Goal: Transaction & Acquisition: Purchase product/service

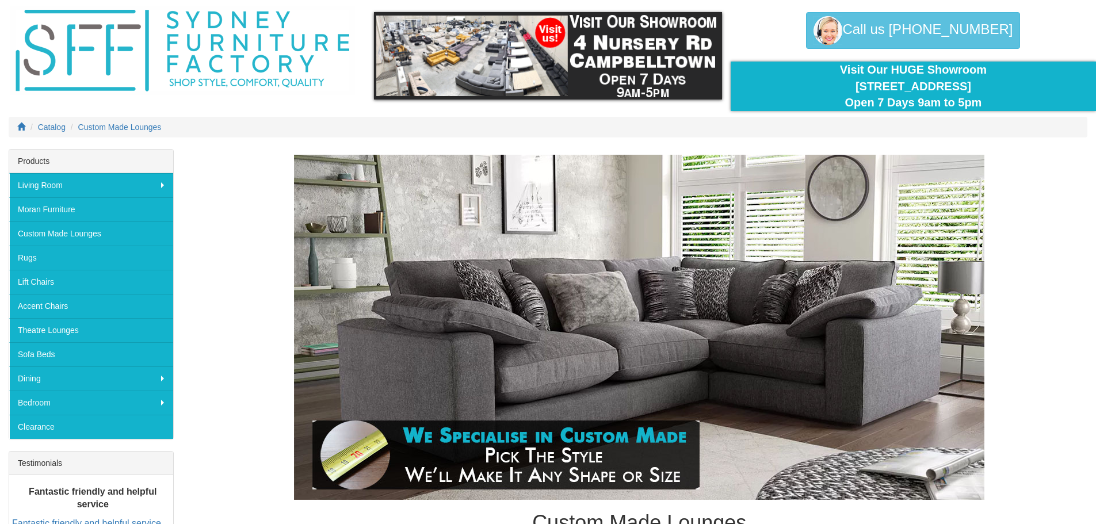
scroll to position [58, 0]
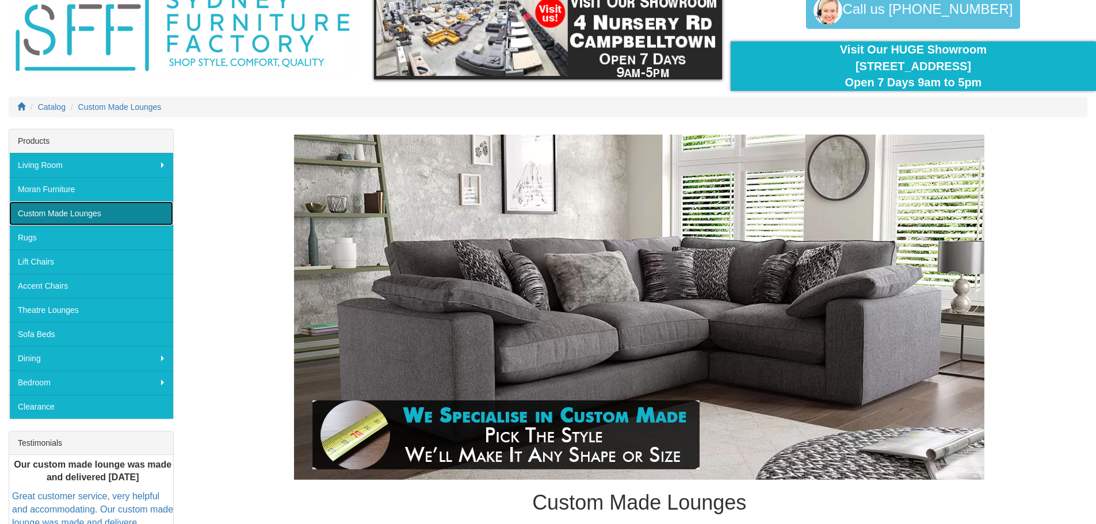
click at [72, 219] on link "Custom Made Lounges" at bounding box center [91, 213] width 164 height 24
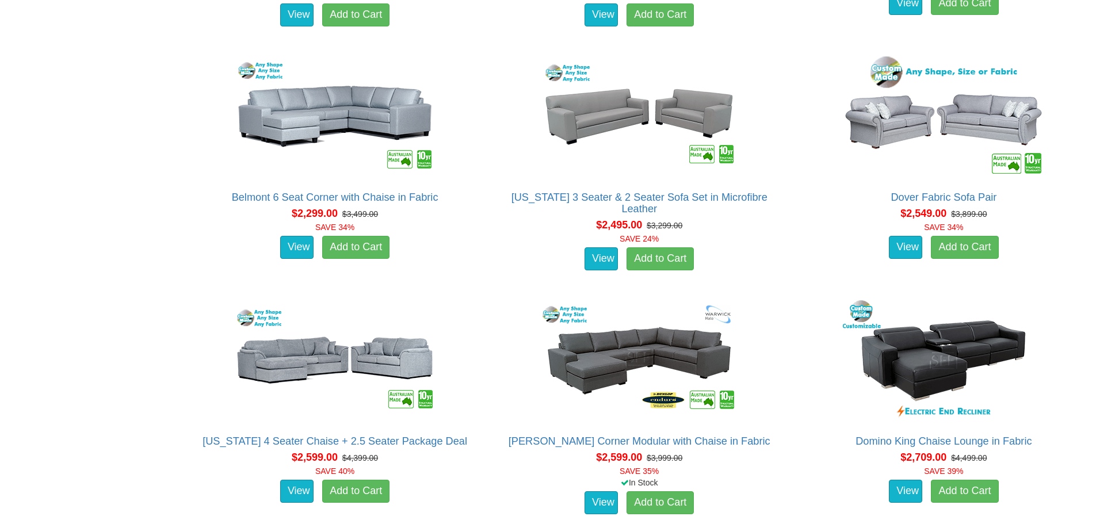
scroll to position [1483, 0]
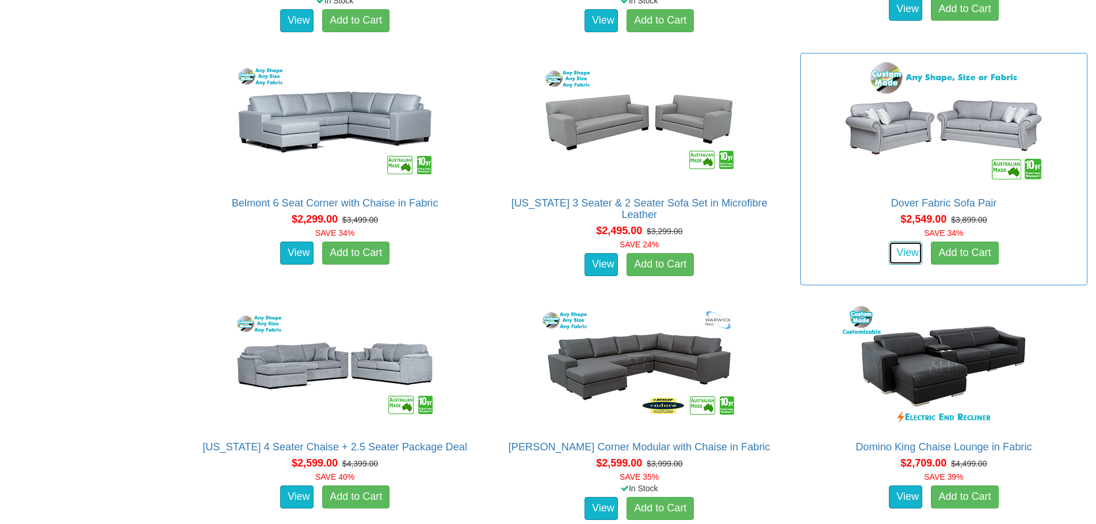
click at [903, 253] on link "View" at bounding box center [905, 253] width 33 height 23
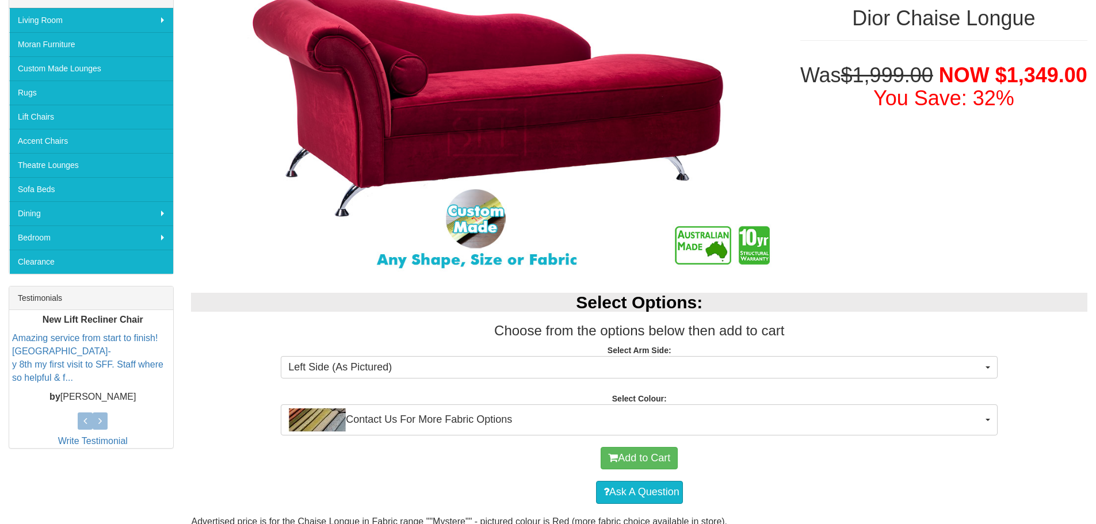
scroll to position [230, 0]
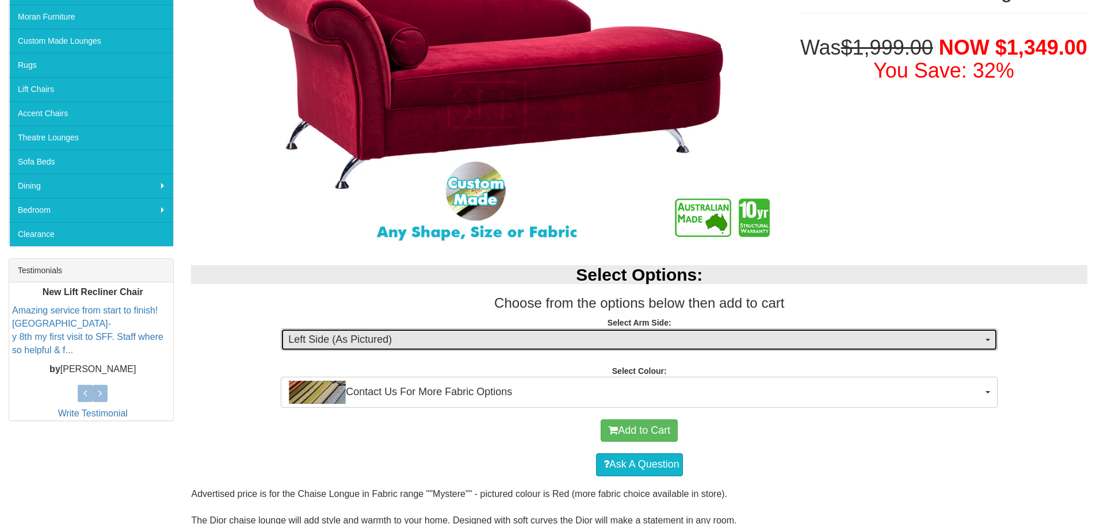
click at [362, 335] on span "Left Side (As Pictured)" at bounding box center [635, 340] width 694 height 15
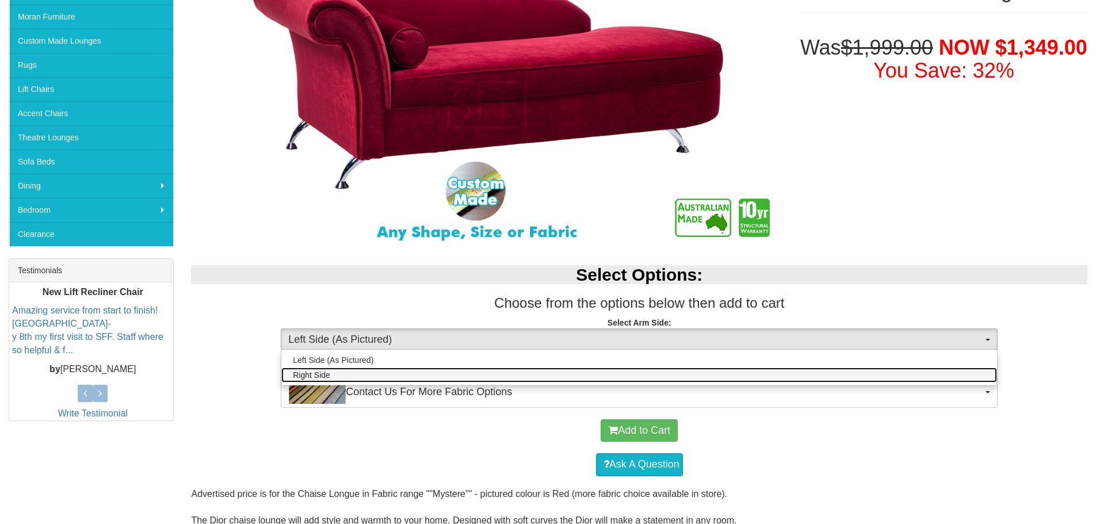
click at [354, 371] on link "Right Side" at bounding box center [639, 375] width 716 height 15
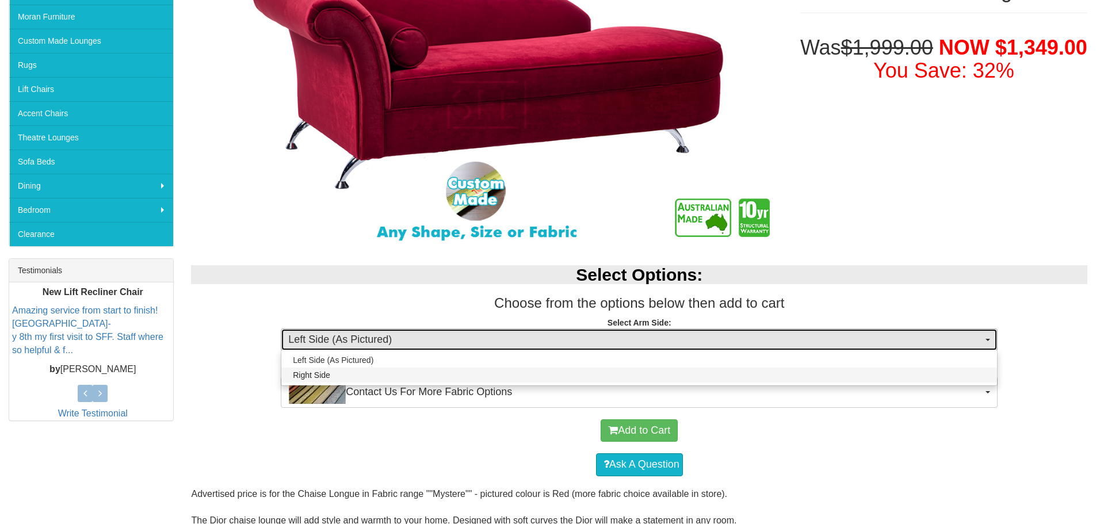
select select "1644"
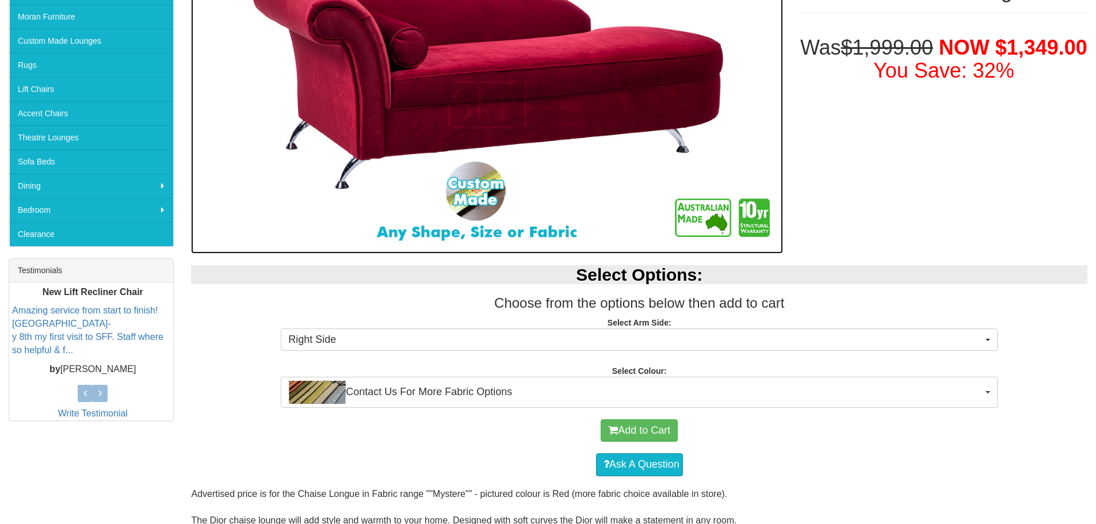
click at [258, 248] on img at bounding box center [486, 105] width 591 height 298
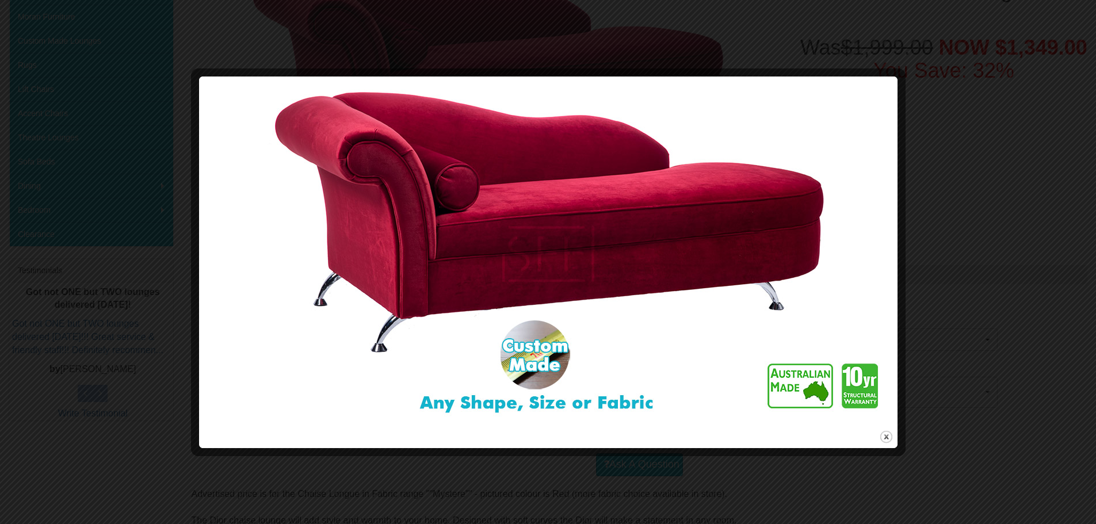
click at [1033, 203] on div at bounding box center [548, 262] width 1096 height 524
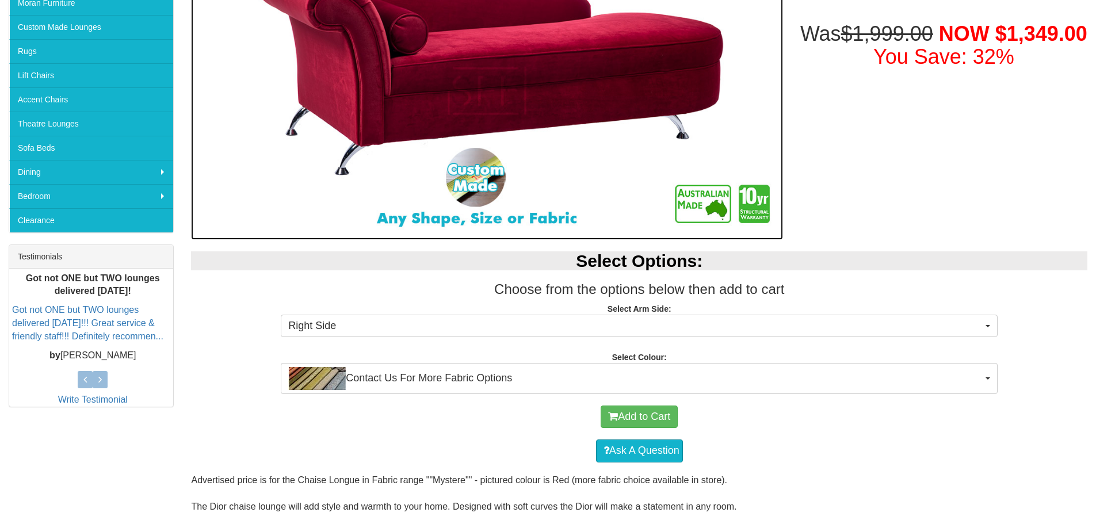
scroll to position [301, 0]
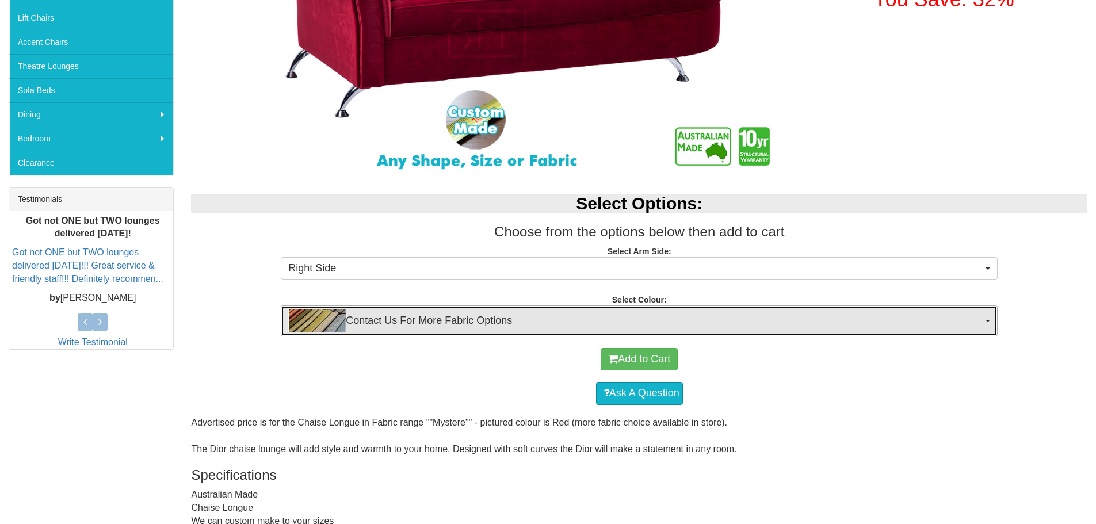
click at [371, 329] on span "Contact Us For More Fabric Options" at bounding box center [635, 321] width 694 height 23
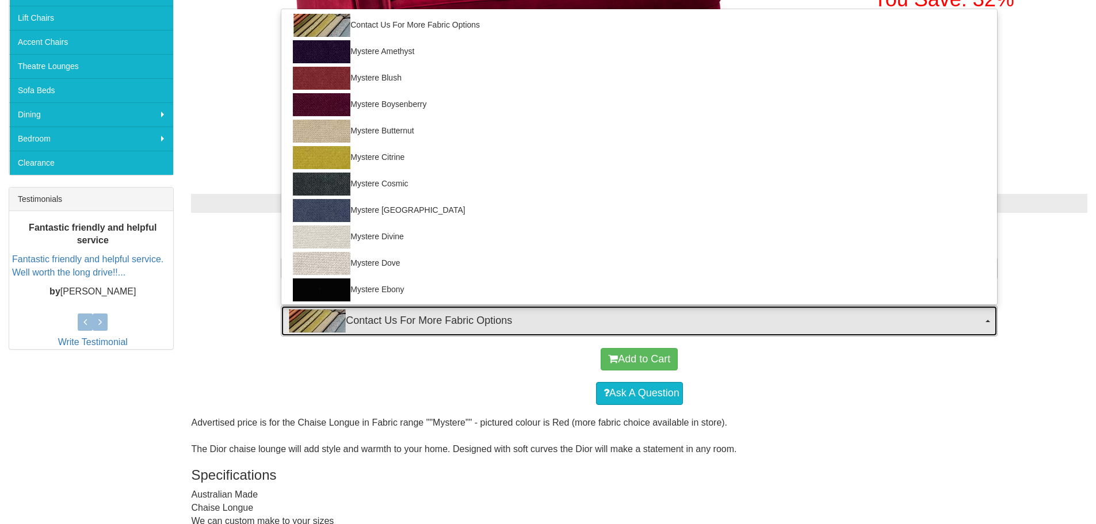
click at [371, 329] on span "Contact Us For More Fabric Options" at bounding box center [635, 321] width 694 height 23
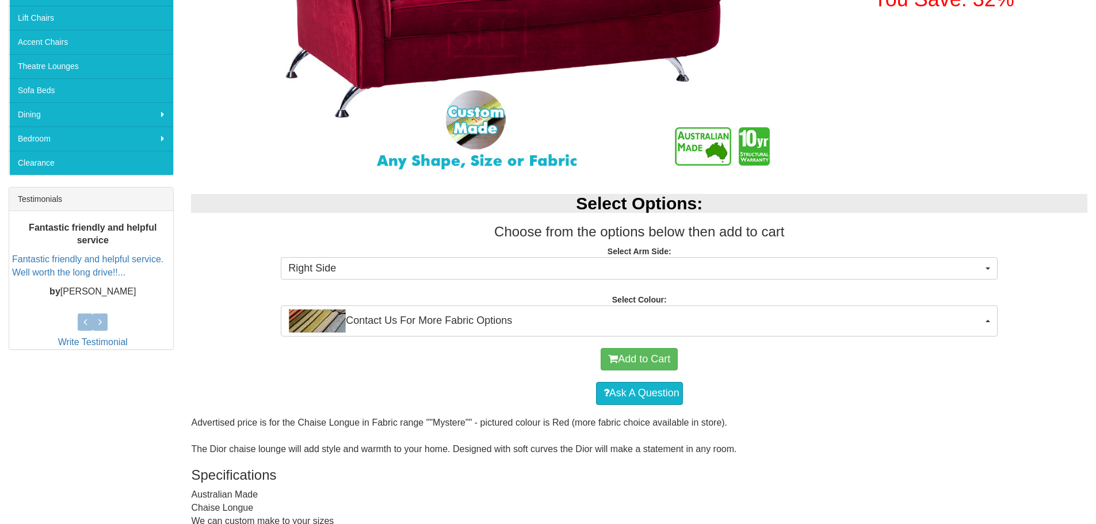
click at [297, 342] on div "Add to Cart" at bounding box center [639, 359] width 885 height 35
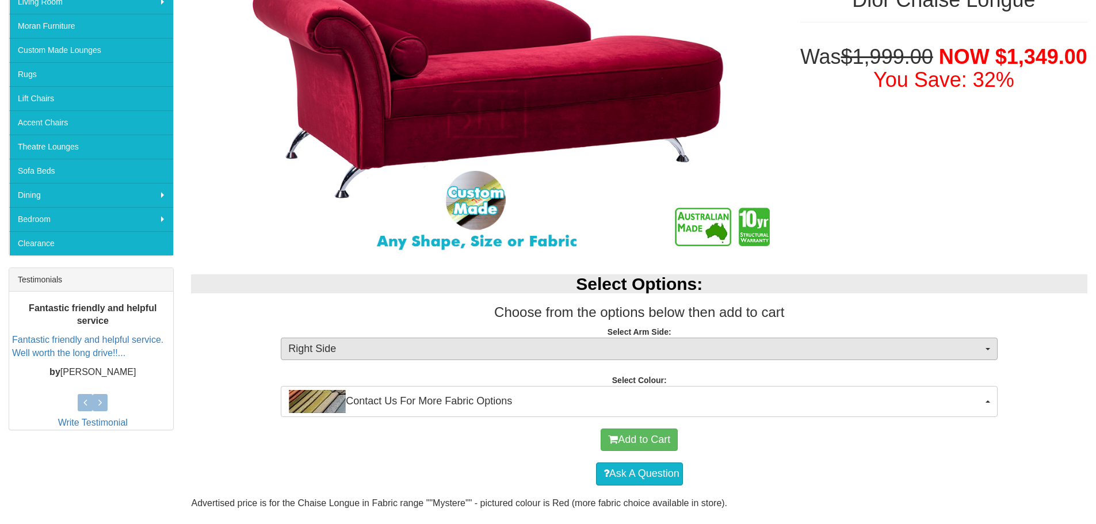
scroll to position [129, 0]
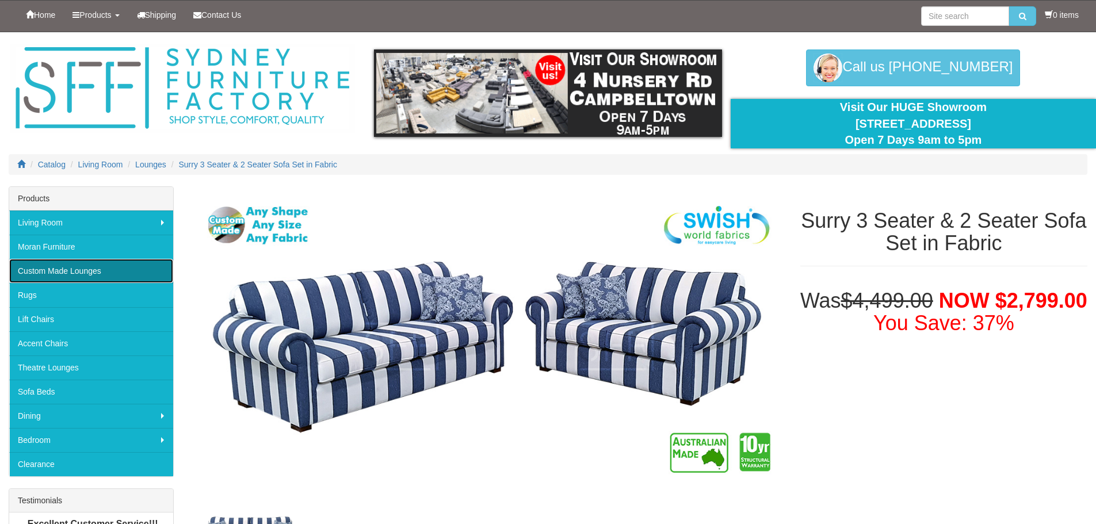
click at [100, 277] on link "Custom Made Lounges" at bounding box center [91, 271] width 164 height 24
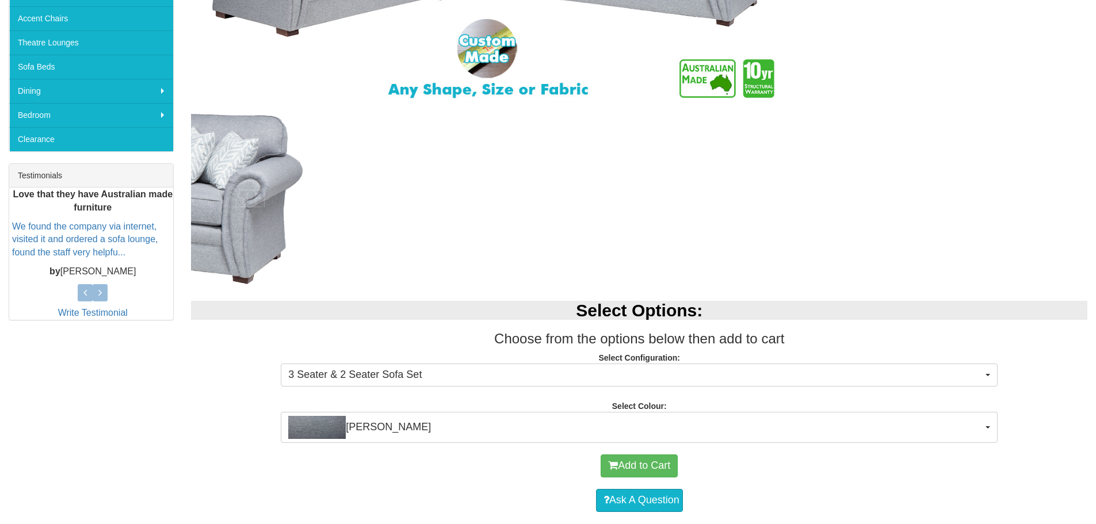
scroll to position [345, 0]
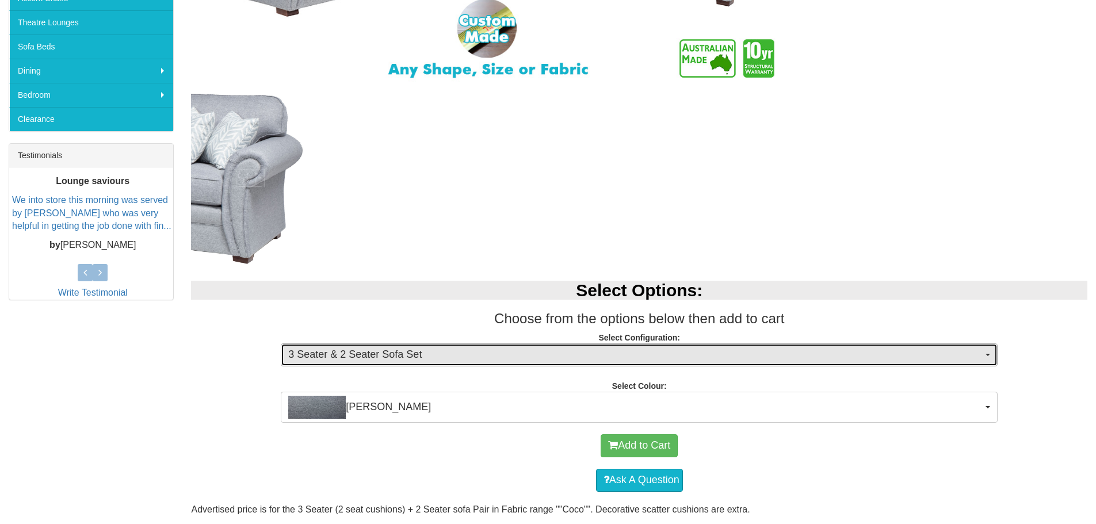
click at [352, 348] on span "3 Seater & 2 Seater Sofa Set" at bounding box center [635, 355] width 694 height 15
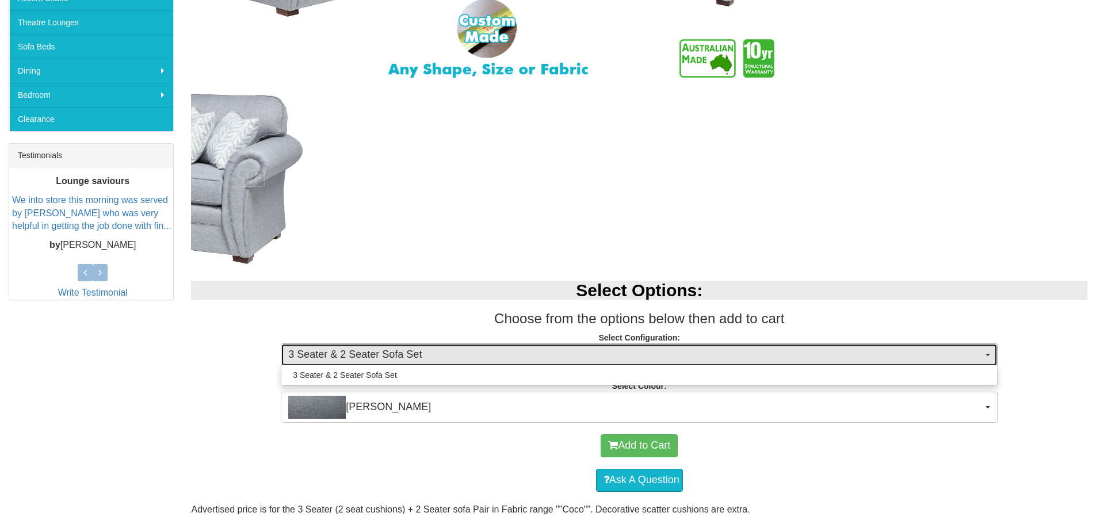
click at [352, 345] on button "3 Seater & 2 Seater Sofa Set" at bounding box center [639, 354] width 717 height 23
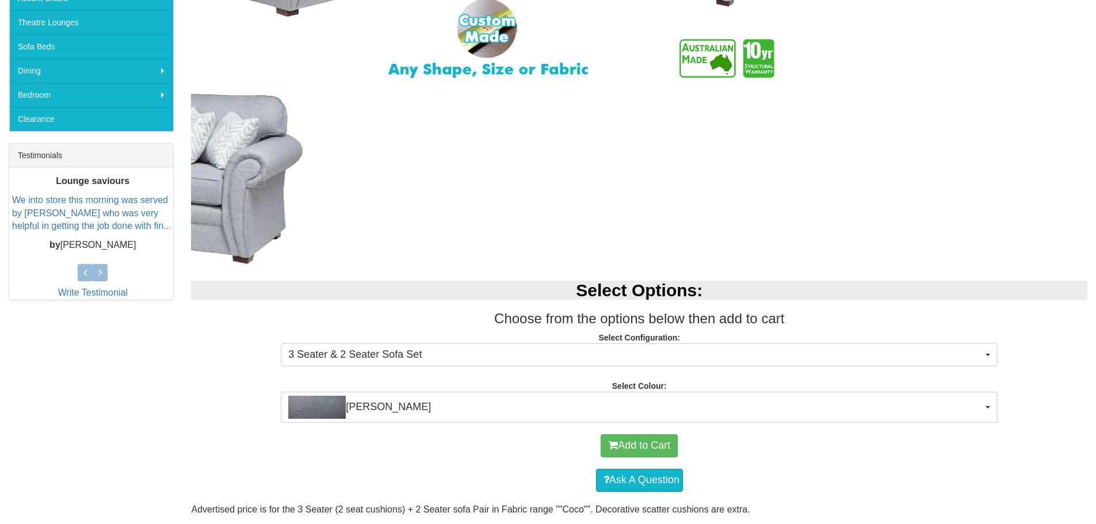
click at [366, 289] on h2 "Select Options:" at bounding box center [639, 290] width 896 height 19
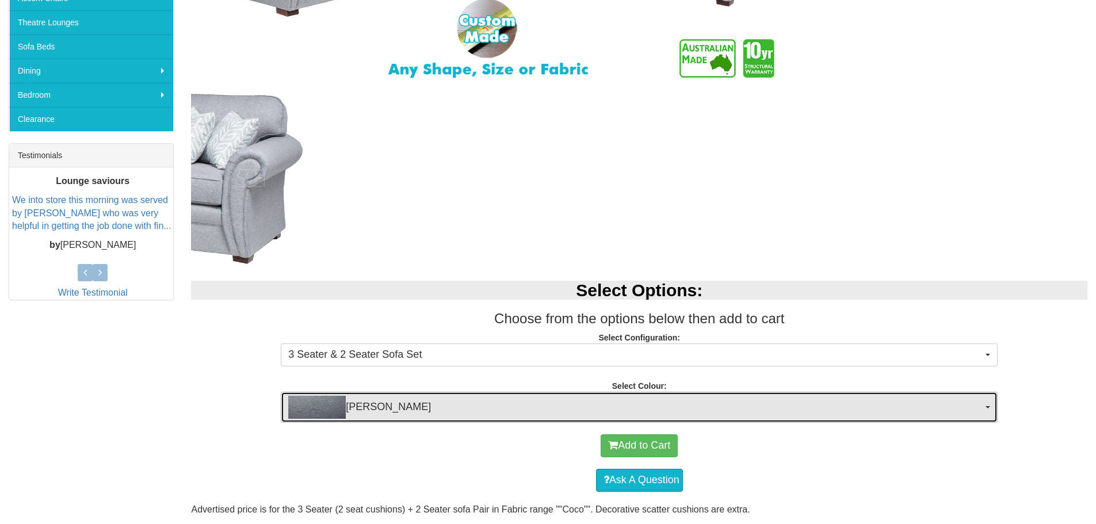
click at [352, 406] on span "[PERSON_NAME]" at bounding box center [635, 407] width 694 height 23
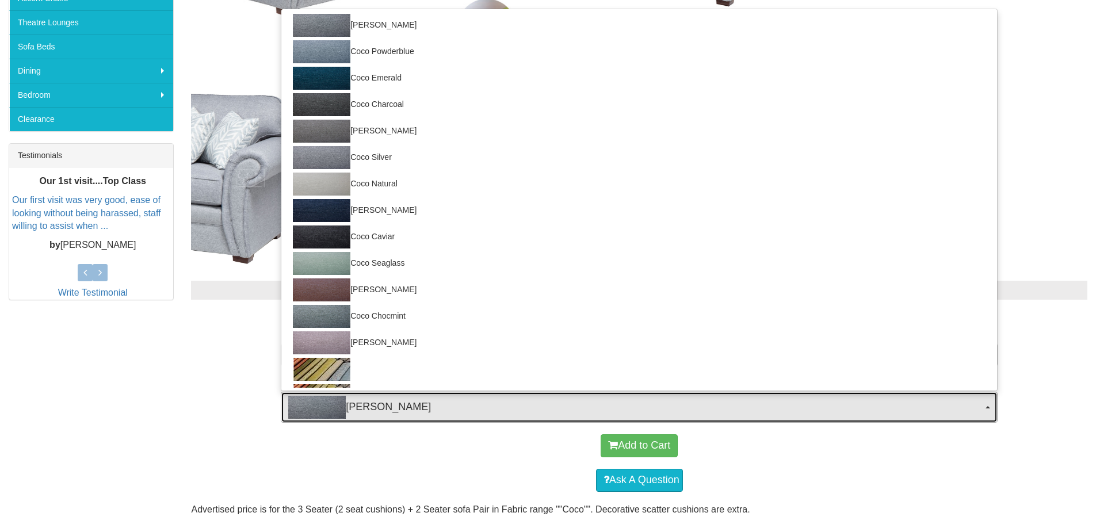
click at [352, 406] on span "[PERSON_NAME]" at bounding box center [635, 407] width 694 height 23
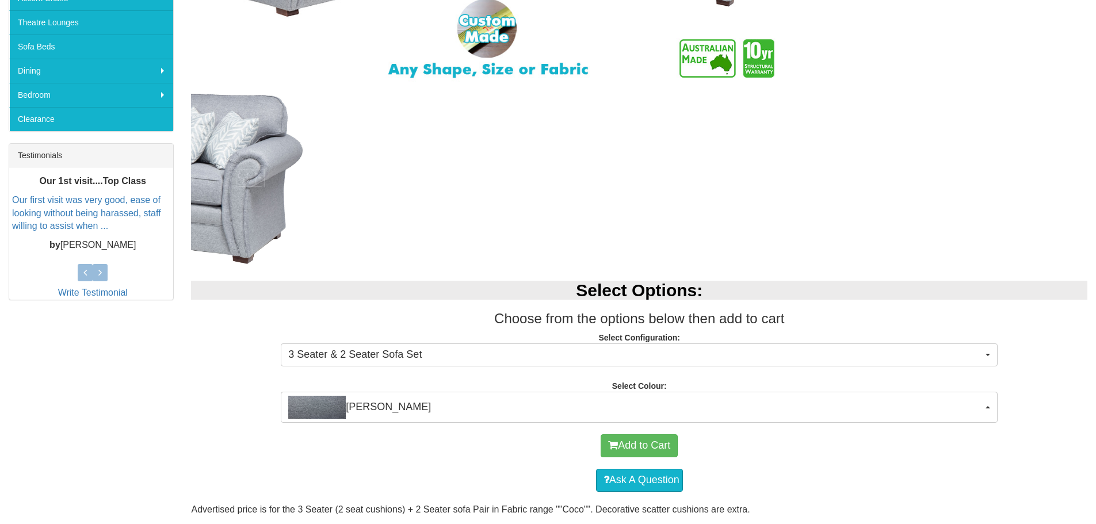
drag, startPoint x: 264, startPoint y: 392, endPoint x: 269, endPoint y: 389, distance: 6.2
click at [264, 392] on div "Select Options: Choose from the options below then add to cart Select Configura…" at bounding box center [639, 346] width 914 height 154
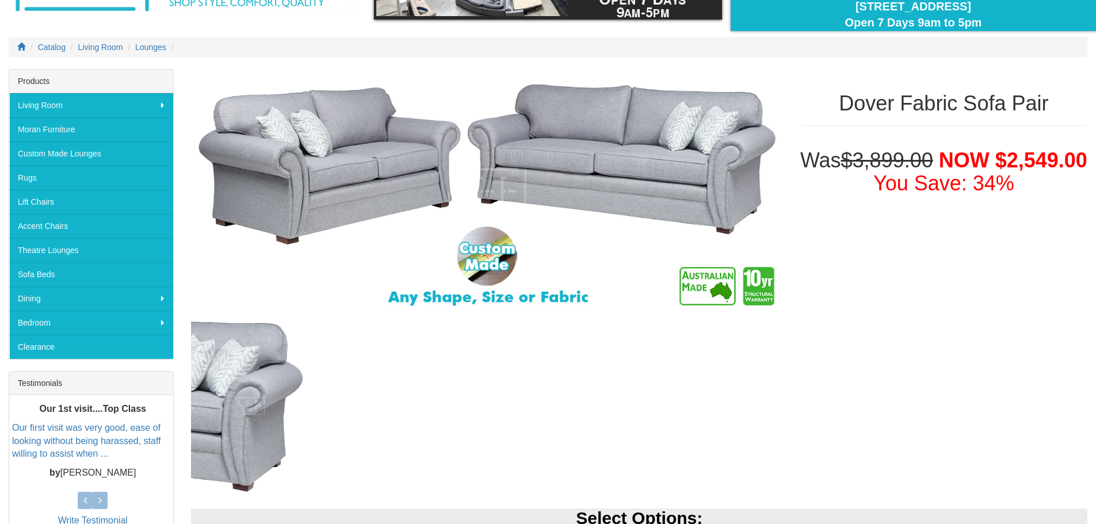
scroll to position [58, 0]
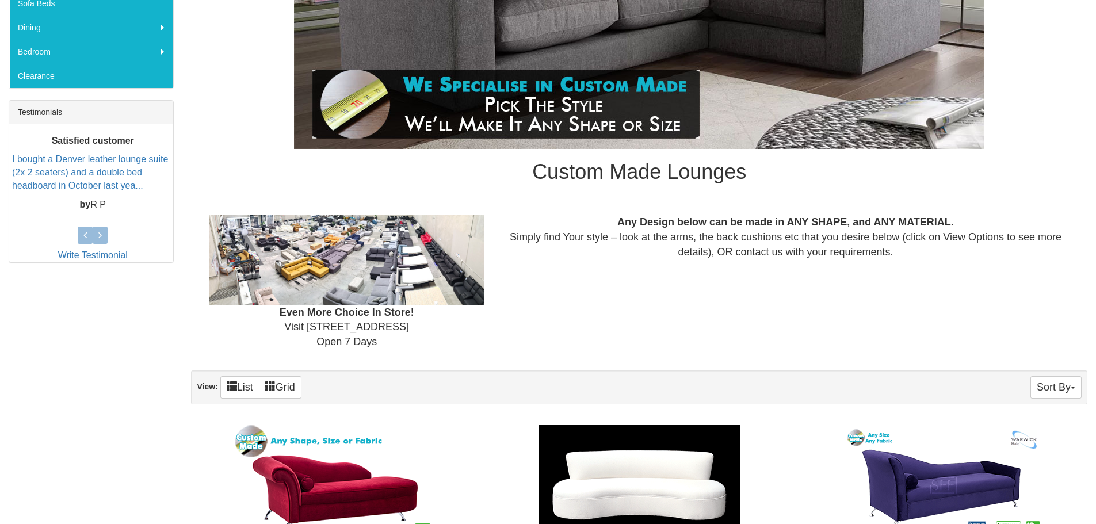
scroll to position [460, 0]
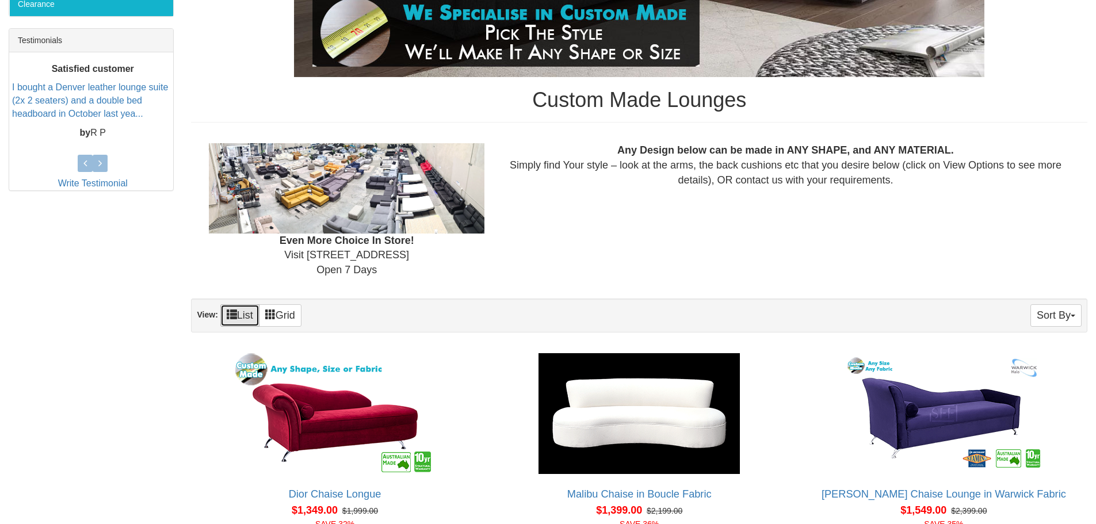
click at [235, 319] on span at bounding box center [232, 314] width 10 height 10
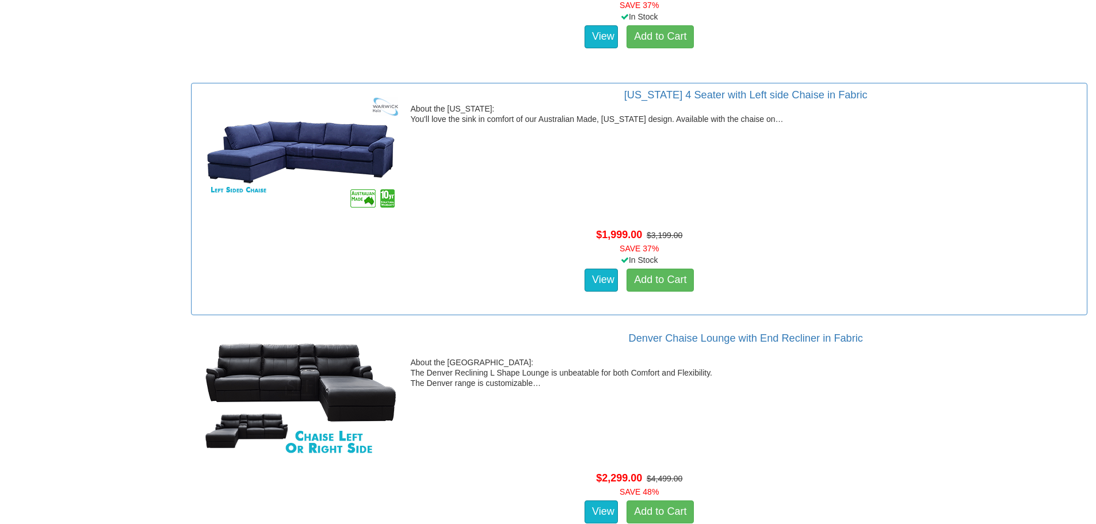
scroll to position [2531, 0]
